Goal: Information Seeking & Learning: Learn about a topic

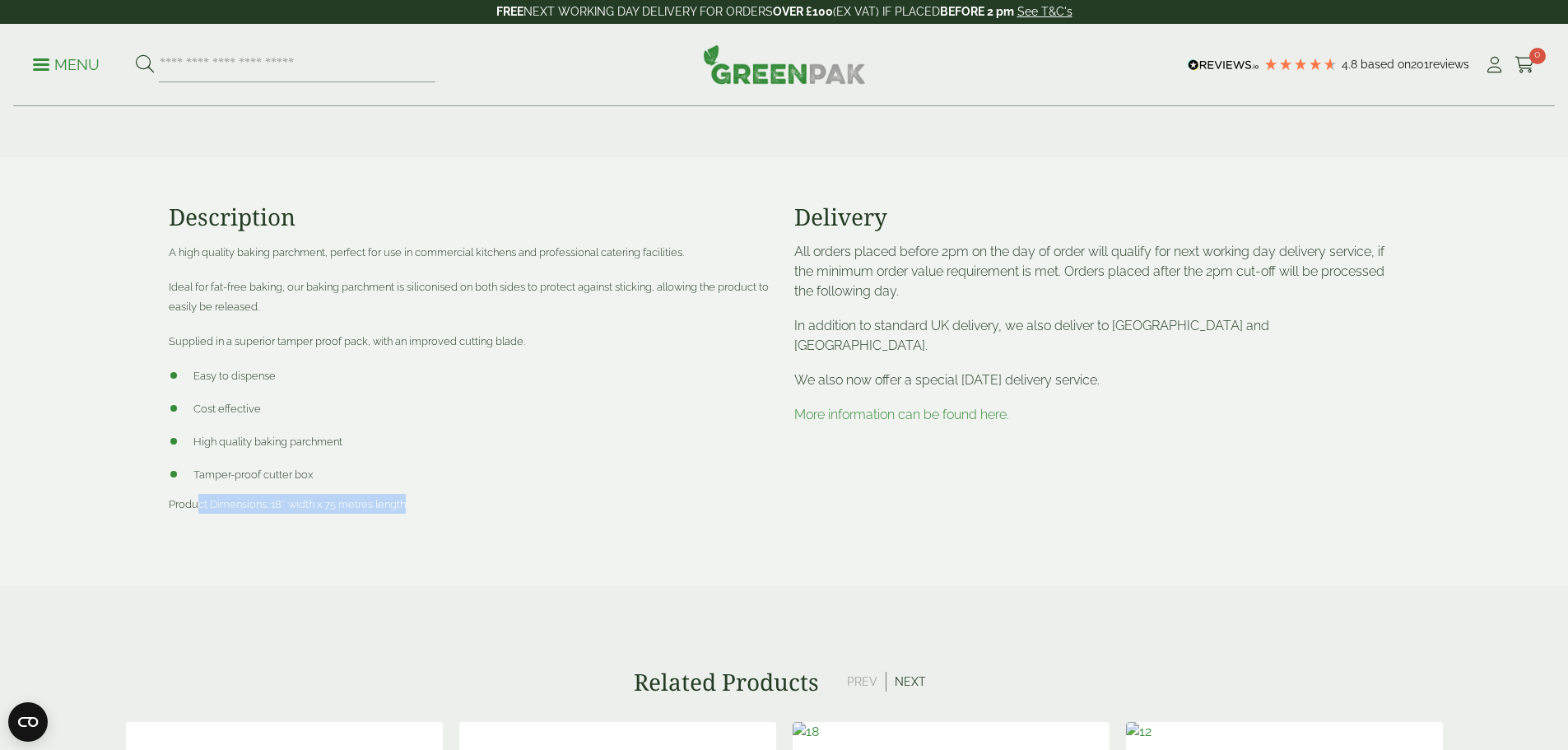
click at [419, 501] on p "Product Dimensions: 18″ width x 75 metres length" at bounding box center [471, 503] width 605 height 20
click at [220, 478] on span "Tamper-proof cutter box" at bounding box center [252, 474] width 119 height 12
drag, startPoint x: 220, startPoint y: 466, endPoint x: 213, endPoint y: 401, distance: 65.4
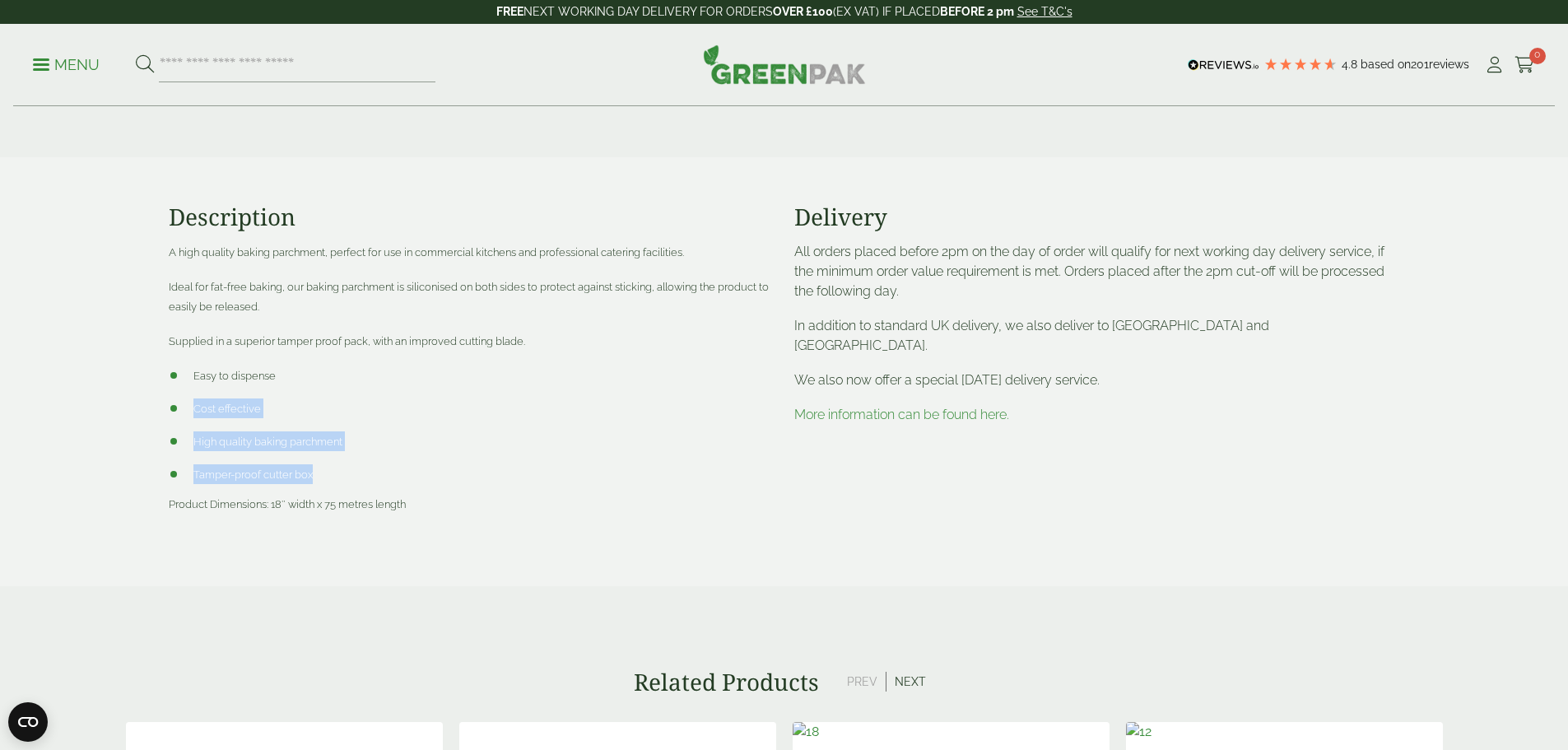
click at [213, 401] on ul "Easy to dispense Cost effective High quality baking parchment Tamper-proof cutt…" at bounding box center [471, 425] width 605 height 118
click at [213, 401] on li "Cost effective" at bounding box center [471, 408] width 605 height 20
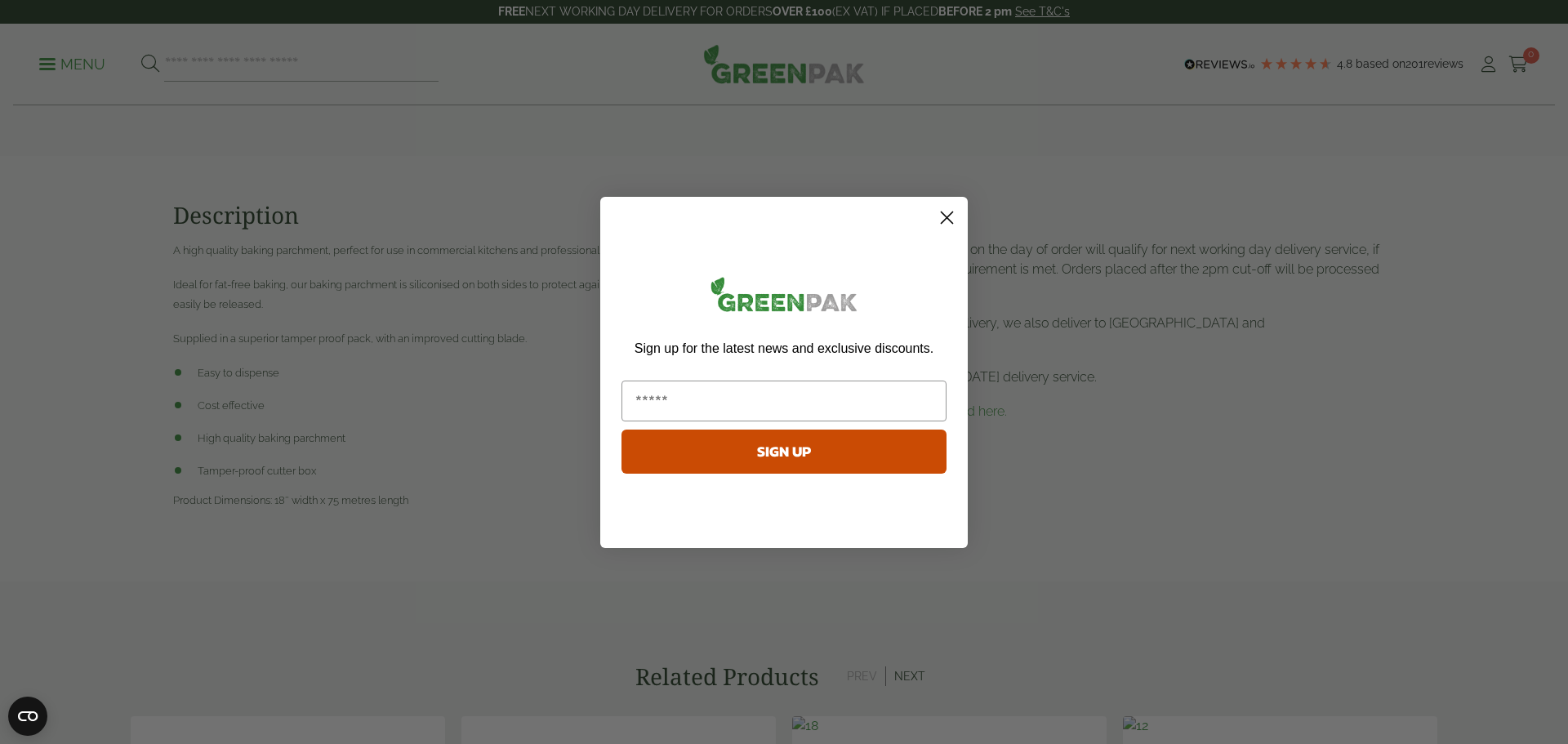
drag, startPoint x: 946, startPoint y: 213, endPoint x: 937, endPoint y: 249, distance: 37.1
click at [946, 213] on circle "Close dialog" at bounding box center [947, 217] width 27 height 27
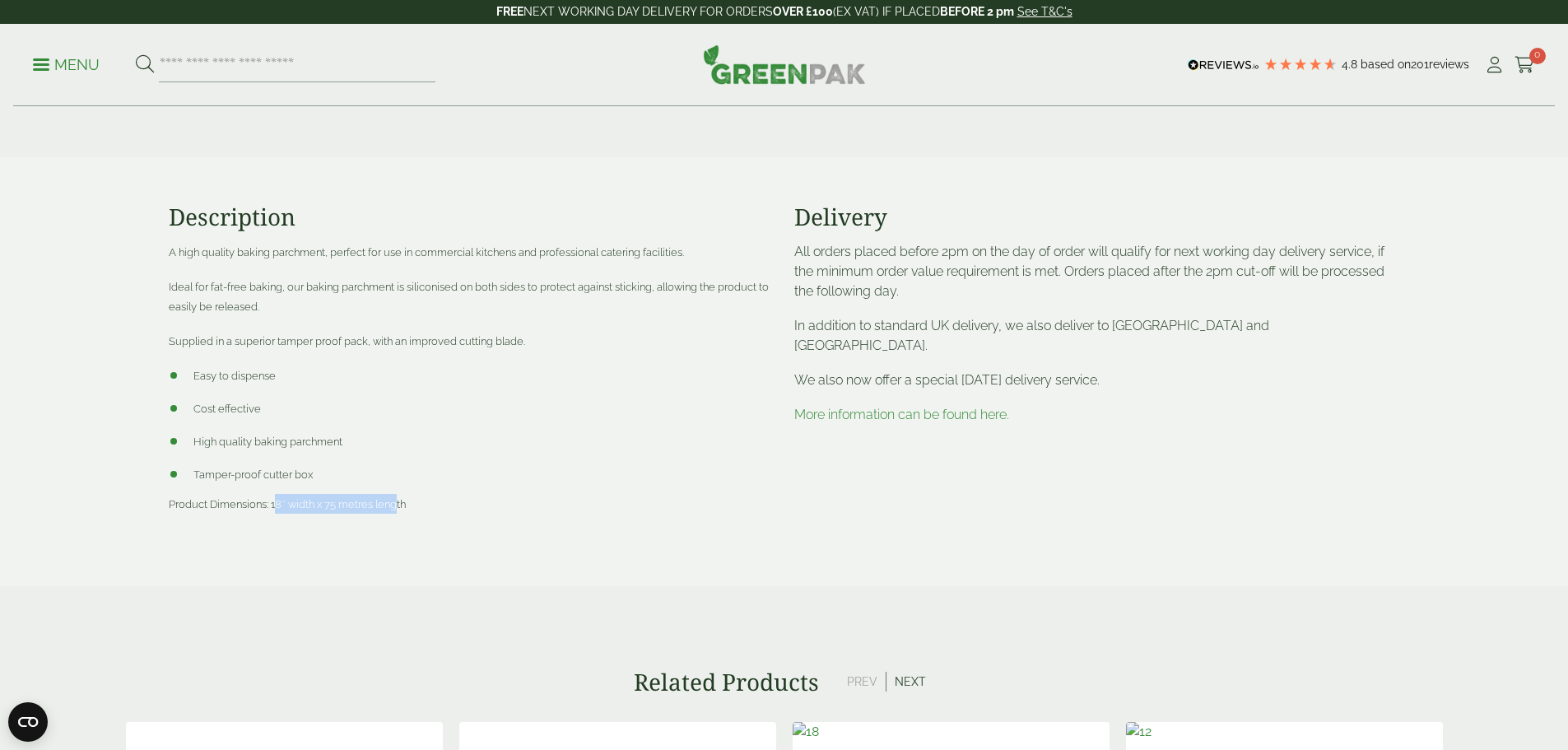
drag, startPoint x: 274, startPoint y: 507, endPoint x: 397, endPoint y: 507, distance: 123.0
click at [397, 507] on span "Product Dimensions: 18″ width x 75 metres length" at bounding box center [287, 503] width 237 height 12
